Goal: Information Seeking & Learning: Learn about a topic

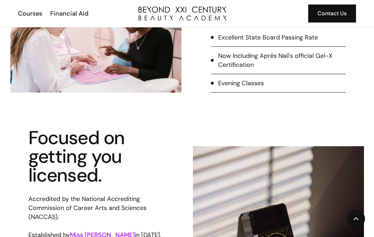
scroll to position [355, 0]
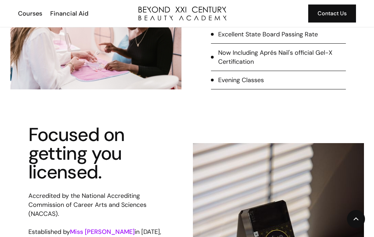
click at [253, 81] on div "Evening Classes" at bounding box center [241, 80] width 46 height 9
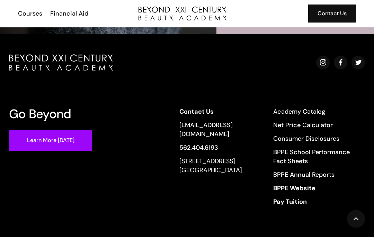
scroll to position [1528, 0]
click at [319, 125] on link "Net Price Calculator" at bounding box center [314, 125] width 83 height 9
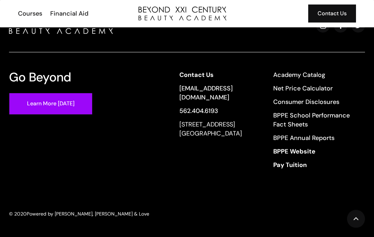
scroll to position [1565, 0]
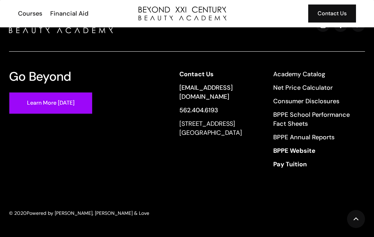
click at [300, 160] on link "Pay Tuition" at bounding box center [314, 164] width 83 height 9
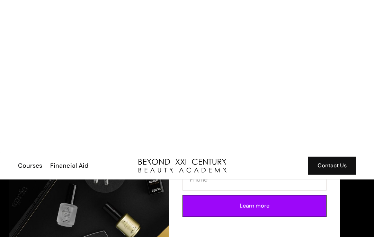
scroll to position [0, 0]
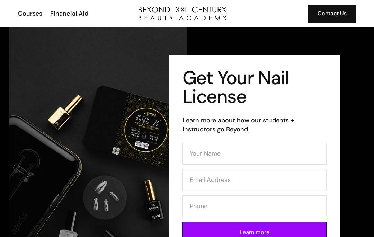
click at [37, 17] on div "Courses" at bounding box center [30, 13] width 24 height 9
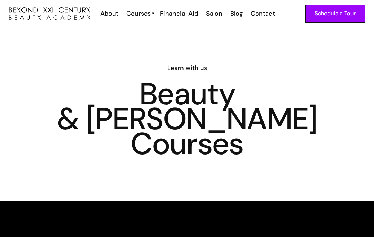
click at [144, 16] on div "Courses" at bounding box center [138, 13] width 24 height 9
click at [143, 17] on div "Courses" at bounding box center [138, 13] width 24 height 9
click at [144, 12] on div "Courses" at bounding box center [138, 13] width 24 height 9
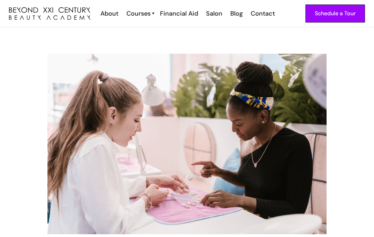
click at [147, 14] on div "Courses" at bounding box center [138, 13] width 24 height 9
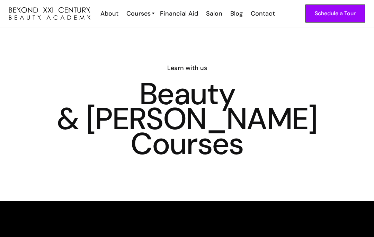
click at [149, 12] on div "Courses" at bounding box center [138, 13] width 24 height 9
click at [147, 15] on div "Courses" at bounding box center [138, 13] width 24 height 9
click at [151, 12] on div "Courses" at bounding box center [138, 13] width 24 height 9
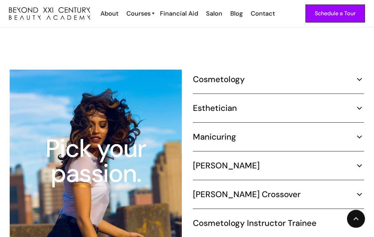
scroll to position [655, 0]
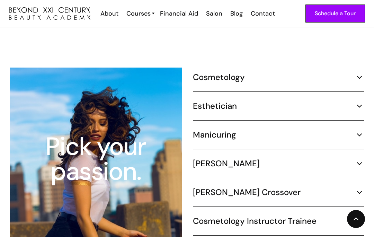
click at [222, 130] on h5 "Manicuring" at bounding box center [214, 135] width 43 height 10
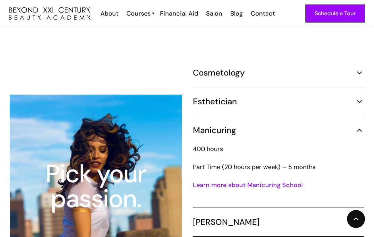
click at [230, 181] on link "Learn more about Manicuring School" at bounding box center [248, 185] width 110 height 8
